Goal: Task Accomplishment & Management: Manage account settings

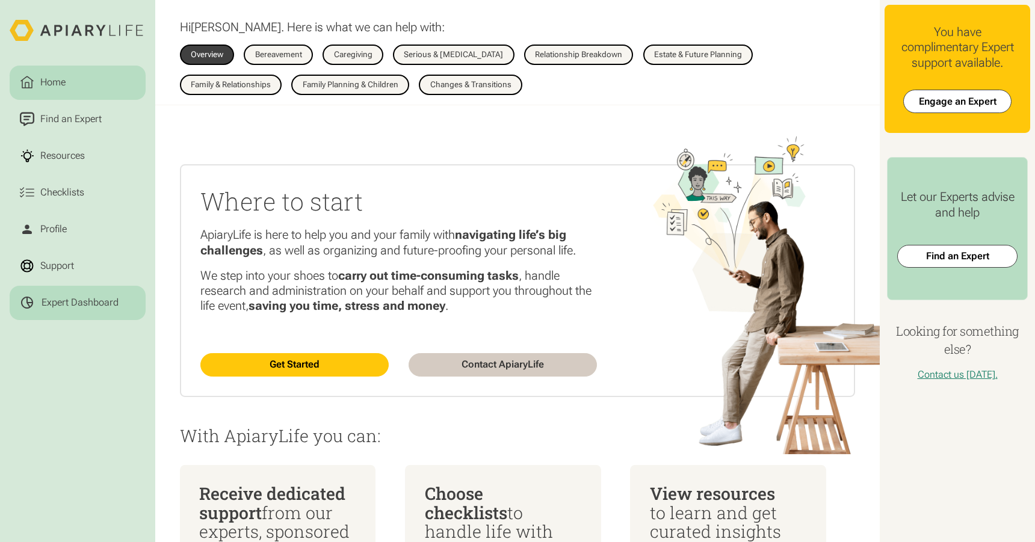
click at [61, 297] on div "Expert Dashboard" at bounding box center [80, 303] width 77 height 12
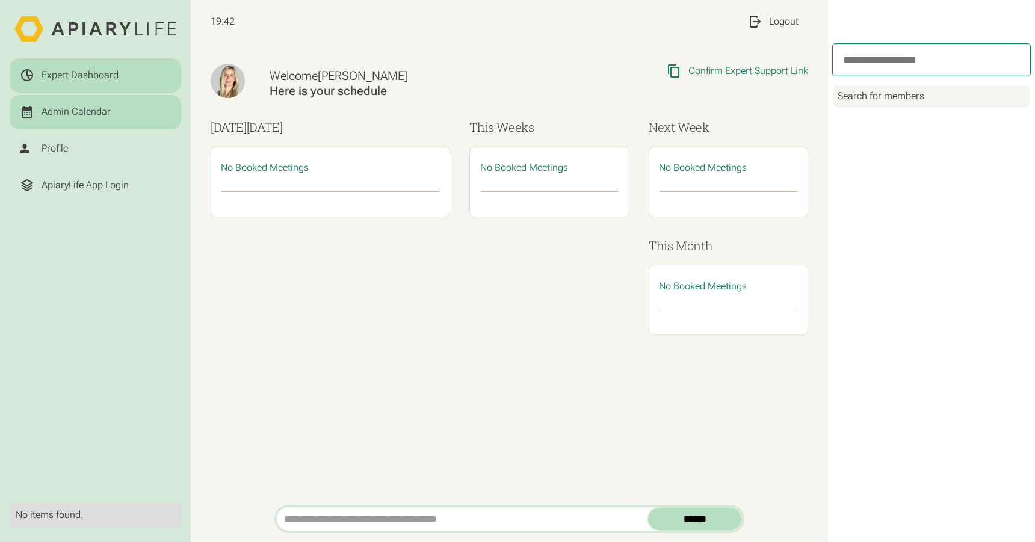
click at [63, 95] on link "Admin Calendar" at bounding box center [95, 112] width 171 height 34
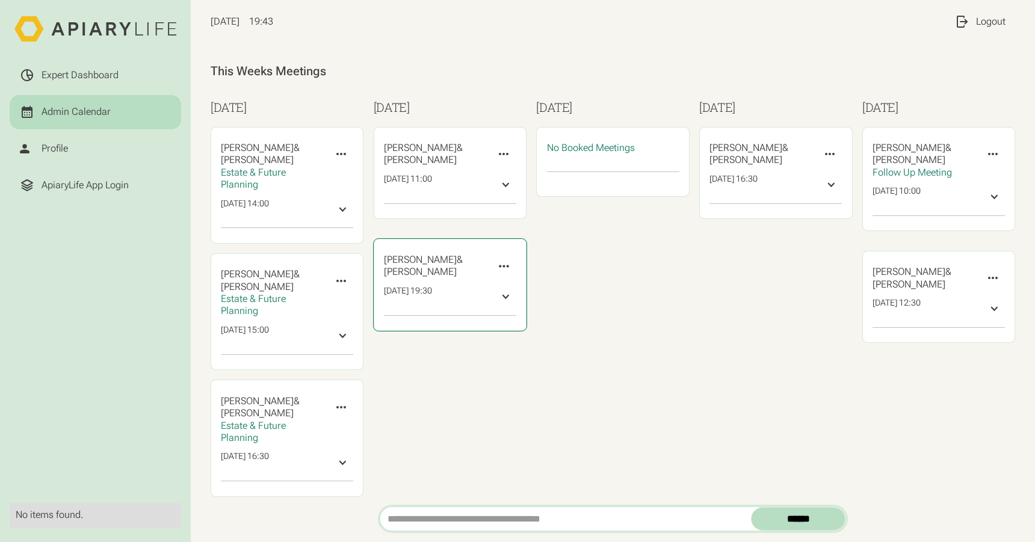
click at [499, 291] on div at bounding box center [505, 297] width 12 height 12
click at [496, 259] on icon at bounding box center [503, 266] width 14 height 14
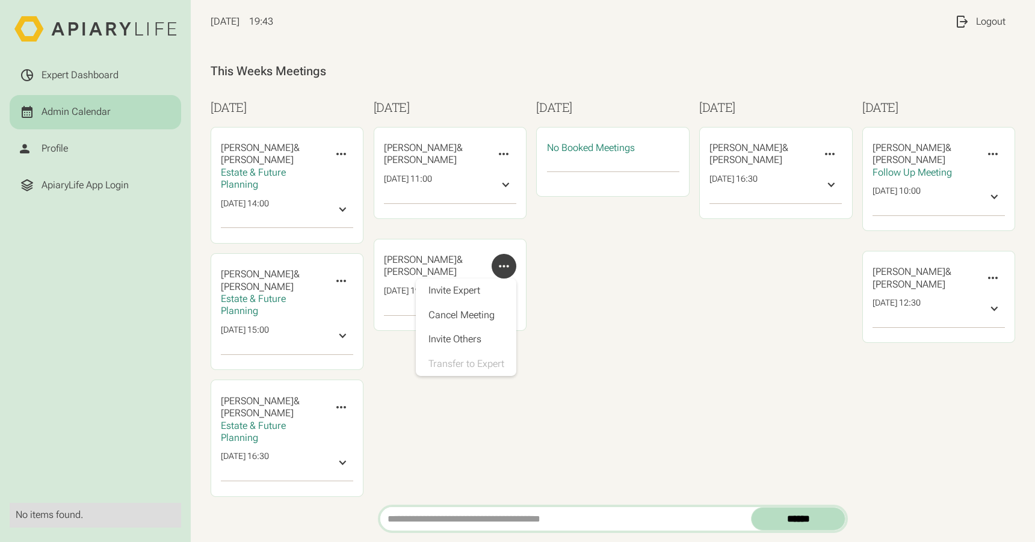
click at [652, 381] on div "Wednesday No Booked Meetings" at bounding box center [612, 428] width 153 height 659
